Goal: Transaction & Acquisition: Subscribe to service/newsletter

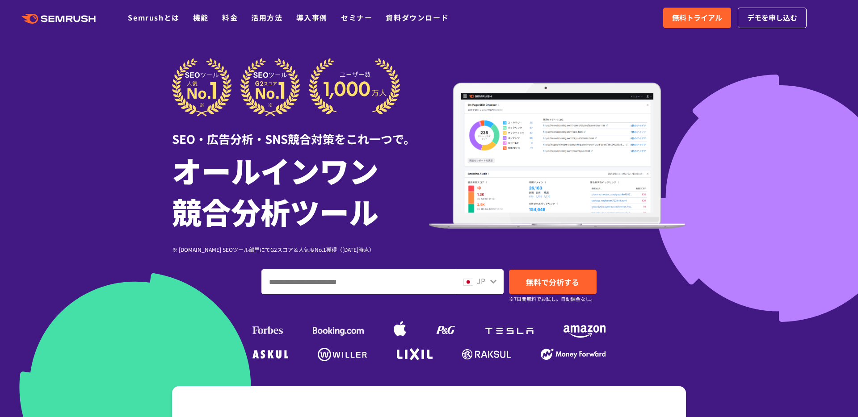
click at [219, 21] on ul "Semrushとは 機能 料金 活用方法 導入事例 セミナー 資料ダウンロード" at bounding box center [295, 18] width 334 height 12
click at [241, 21] on ul "Semrushとは 機能 料金 活用方法 導入事例 セミナー 資料ダウンロード" at bounding box center [295, 18] width 334 height 12
click at [234, 21] on link "料金" at bounding box center [230, 17] width 16 height 11
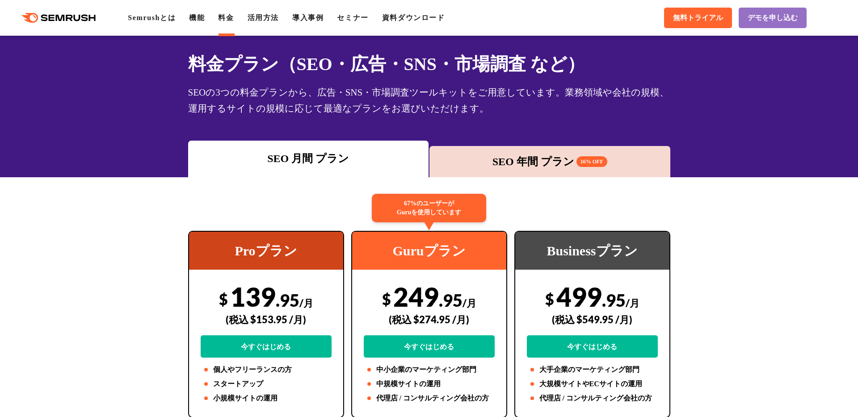
scroll to position [83, 0]
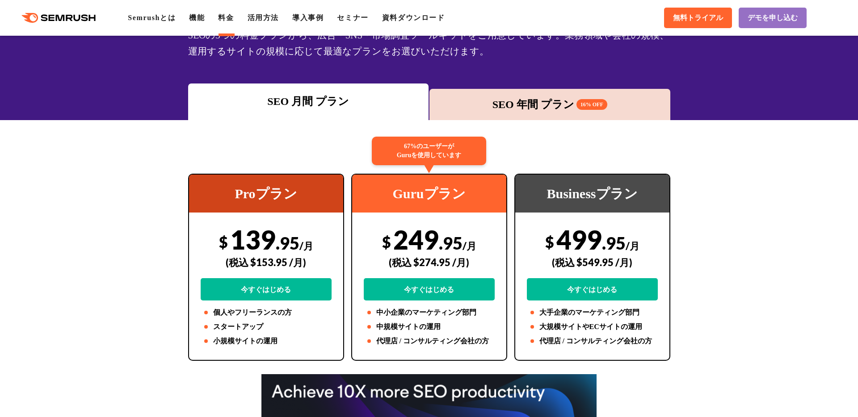
click at [520, 111] on div "SEO 年間 プラン 16% OFF" at bounding box center [550, 105] width 232 height 16
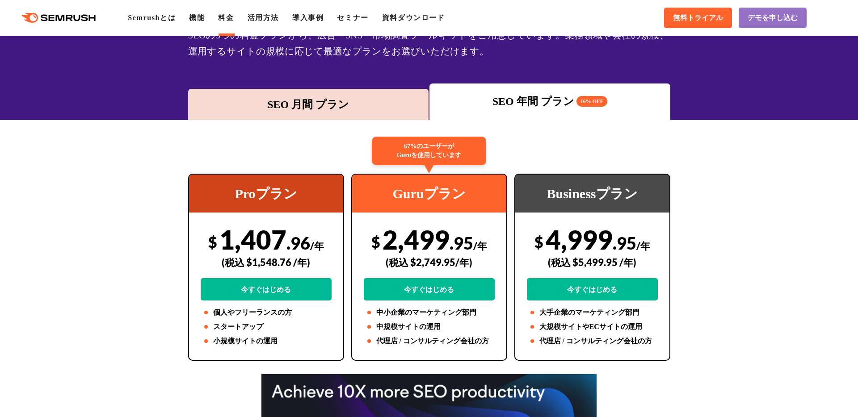
click at [336, 102] on div "SEO 月間 プラン" at bounding box center [309, 105] width 232 height 16
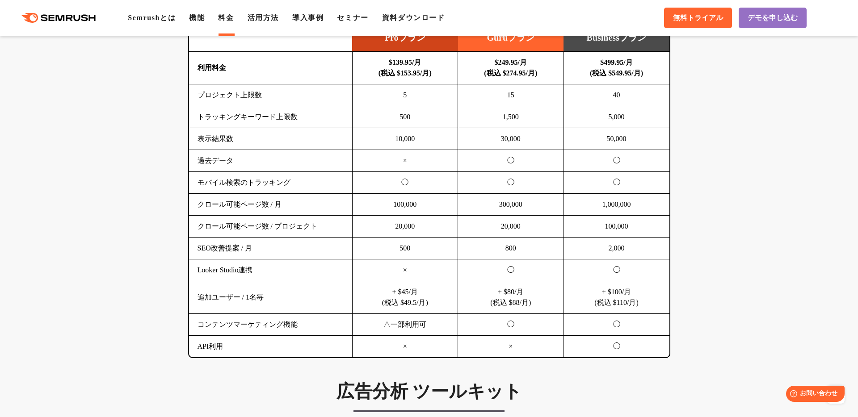
scroll to position [529, 0]
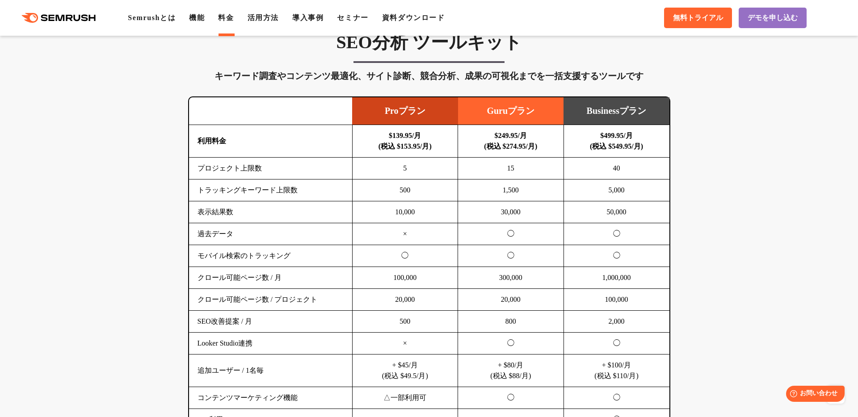
click at [513, 109] on td "Guruプラン" at bounding box center [511, 111] width 106 height 28
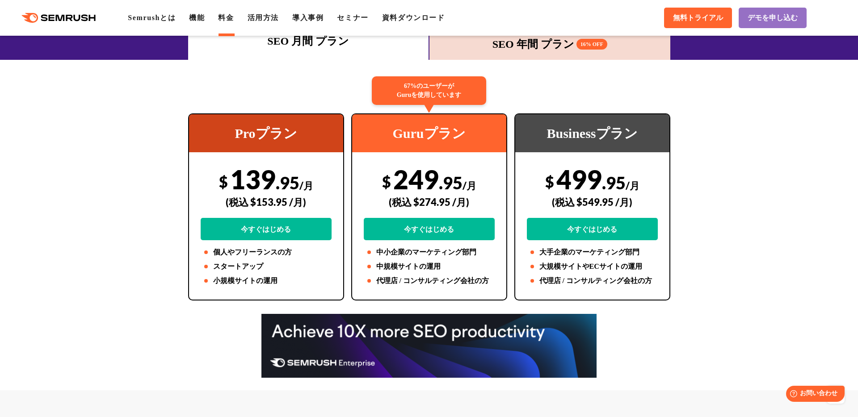
scroll to position [0, 0]
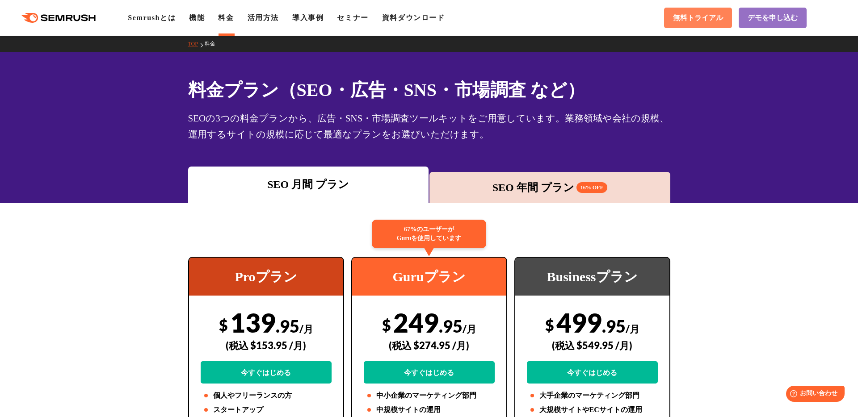
click at [717, 20] on span "無料トライアル" at bounding box center [698, 17] width 50 height 9
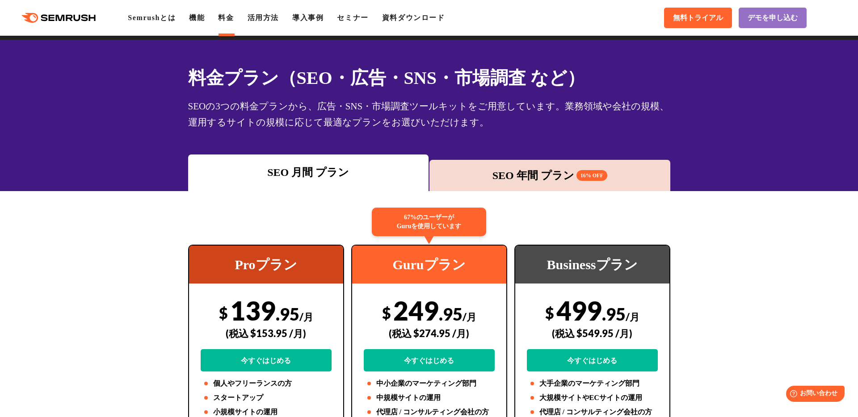
scroll to position [18, 0]
